Goal: Task Accomplishment & Management: Use online tool/utility

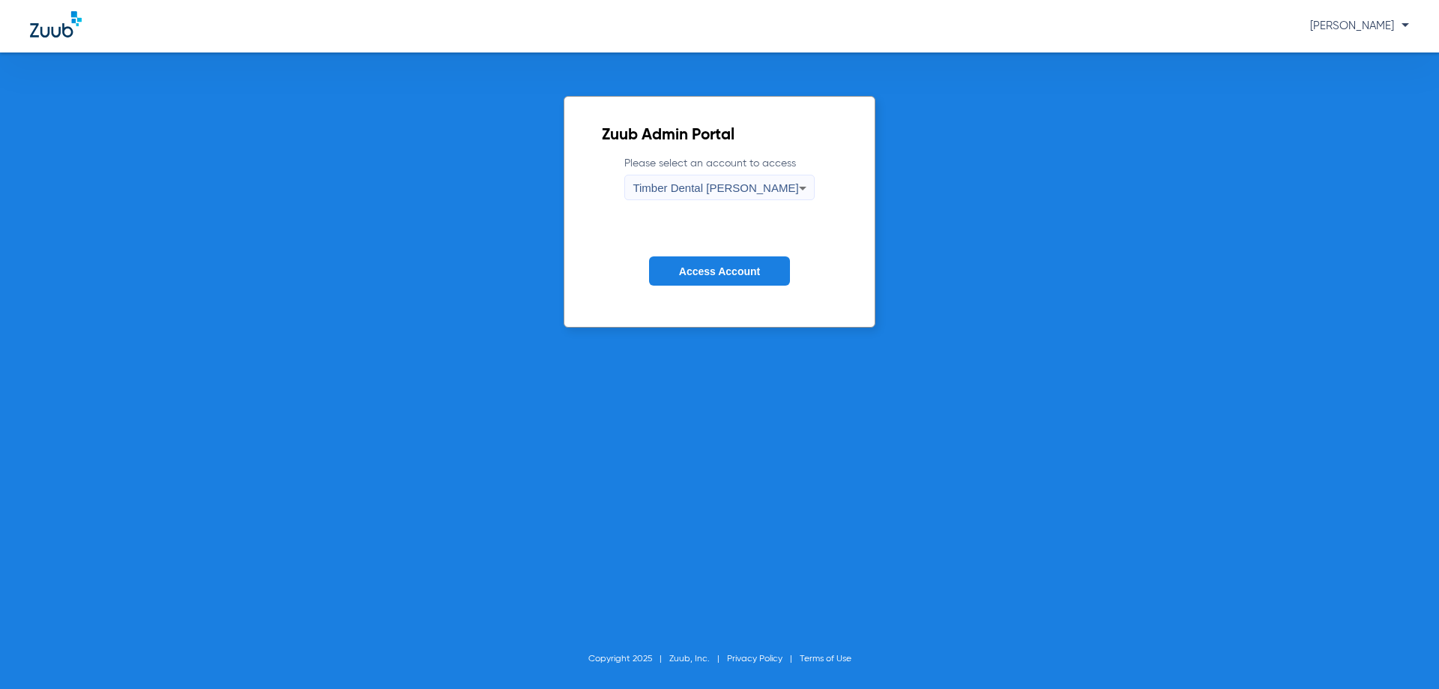
click at [729, 277] on span "Access Account" at bounding box center [719, 271] width 81 height 12
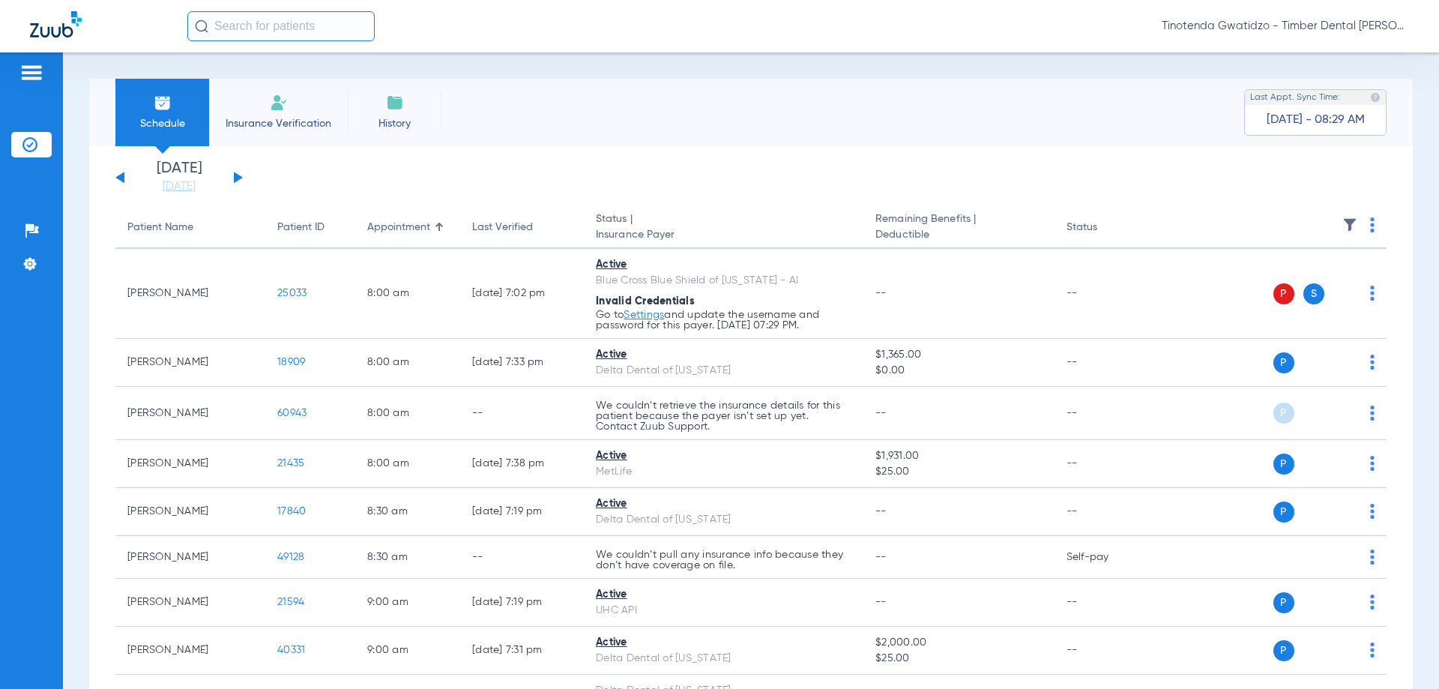
click at [236, 177] on button at bounding box center [238, 177] width 9 height 11
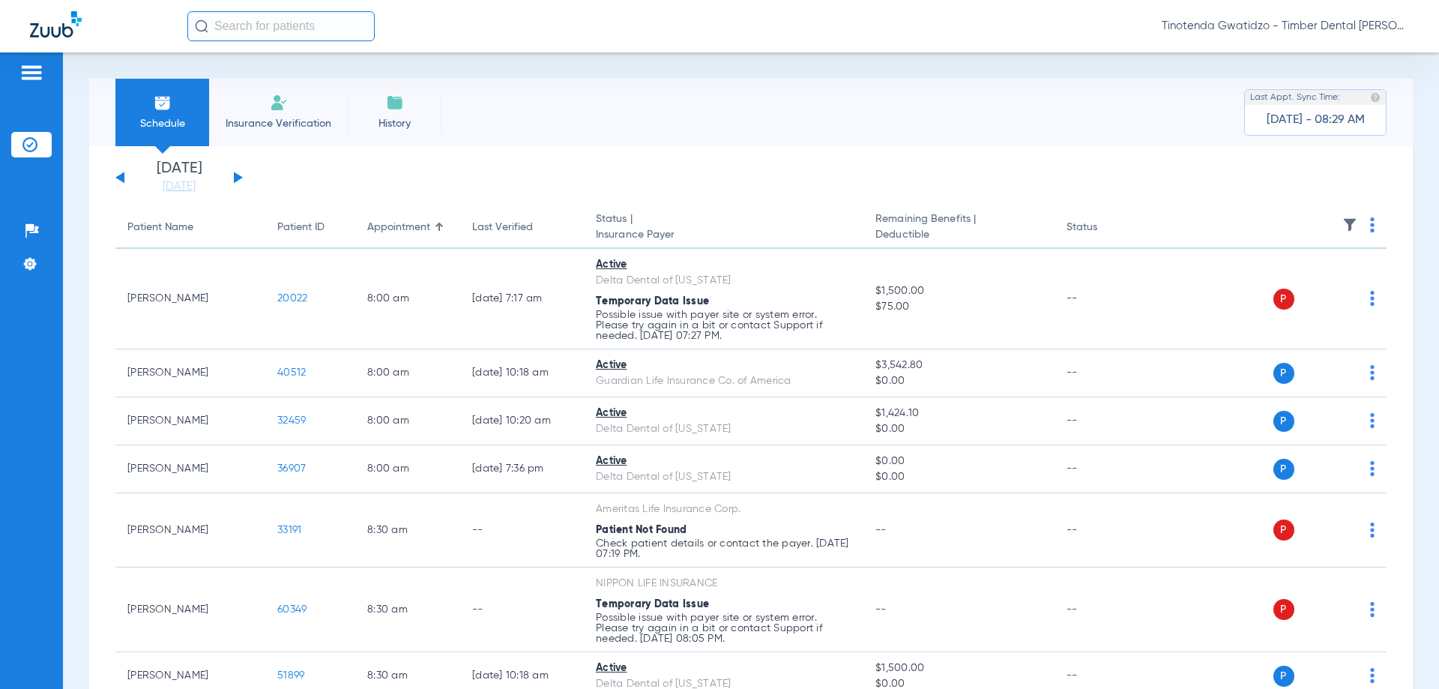
click at [238, 177] on button at bounding box center [238, 177] width 9 height 11
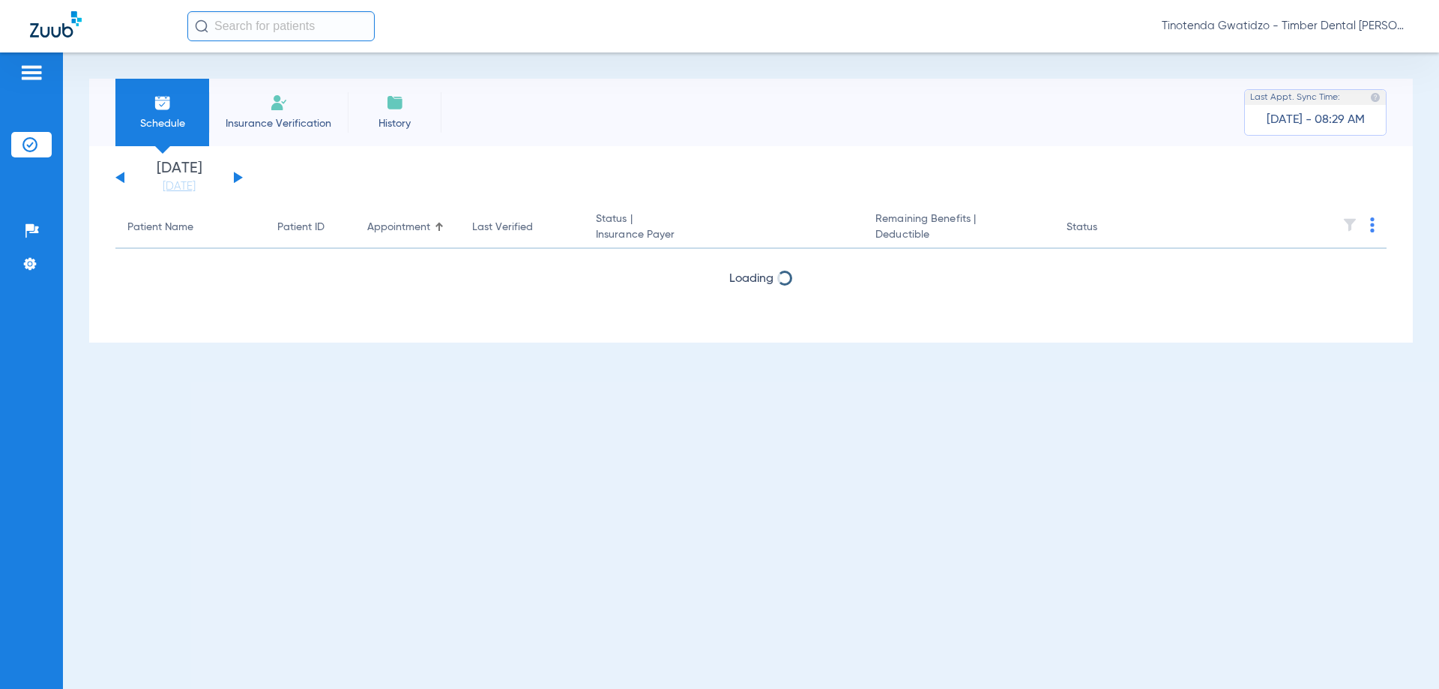
click at [238, 177] on button at bounding box center [238, 177] width 9 height 11
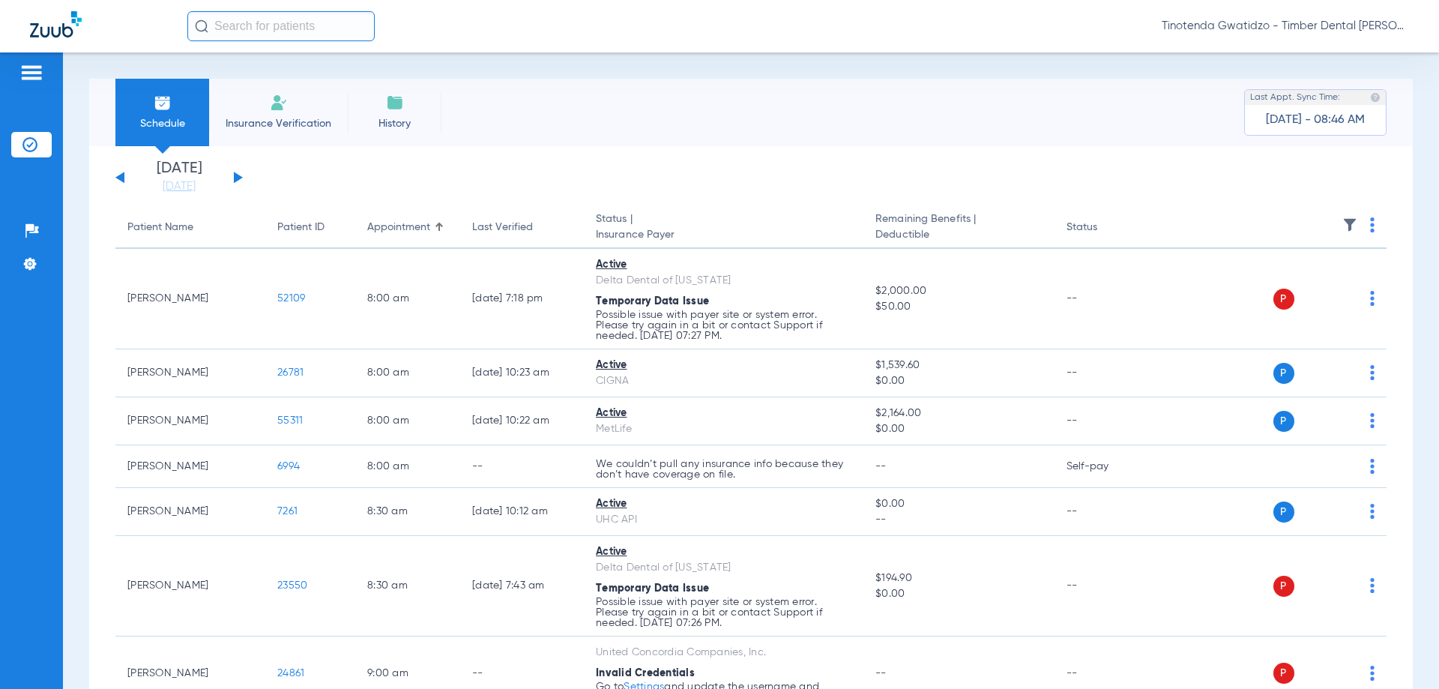
click at [238, 179] on button at bounding box center [238, 177] width 9 height 11
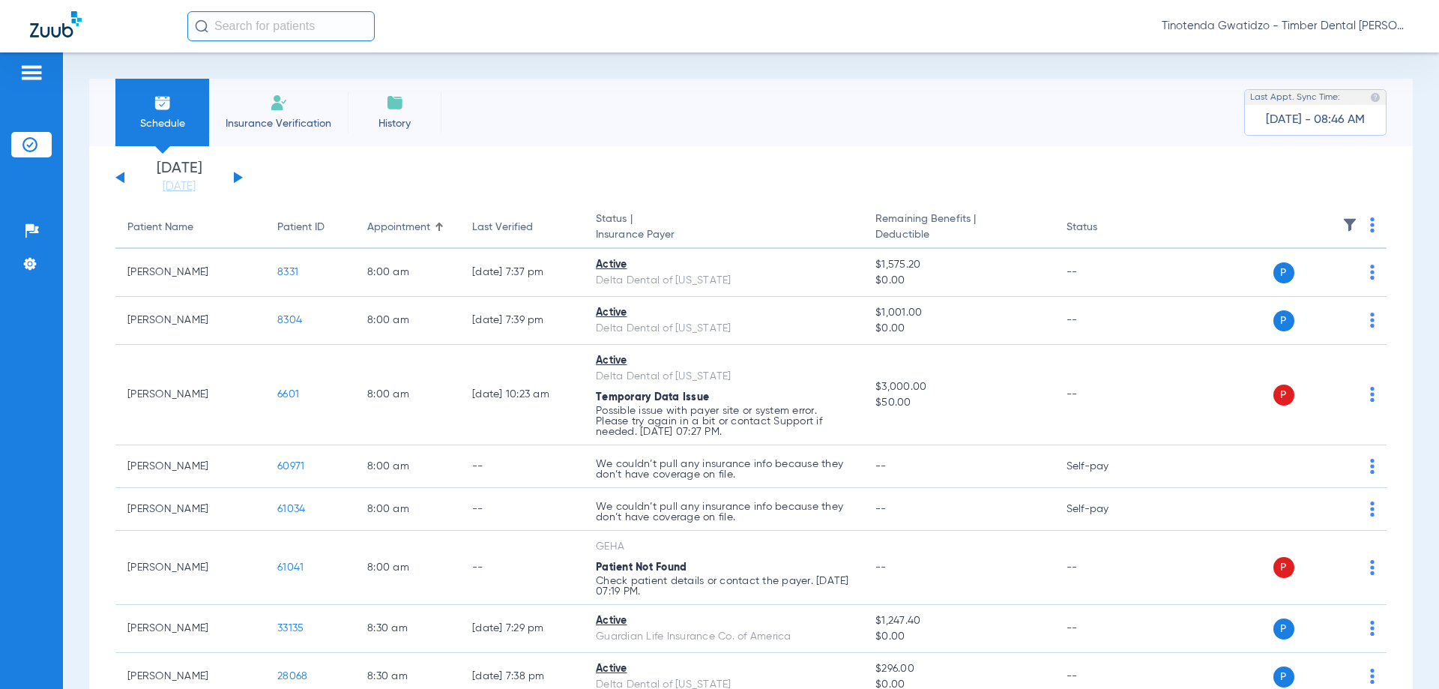
click at [1370, 229] on img at bounding box center [1372, 224] width 4 height 15
click at [1315, 280] on span "Verify All" at bounding box center [1306, 284] width 90 height 10
